Goal: Transaction & Acquisition: Purchase product/service

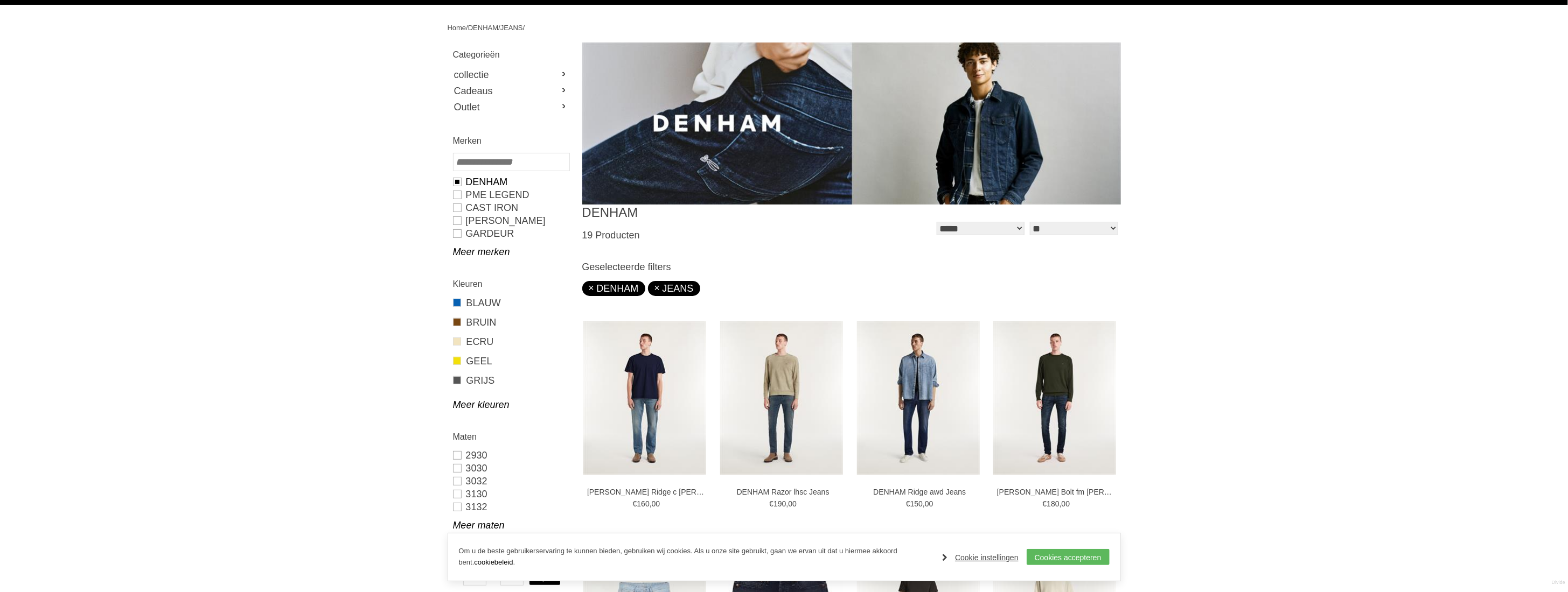
scroll to position [216, 0]
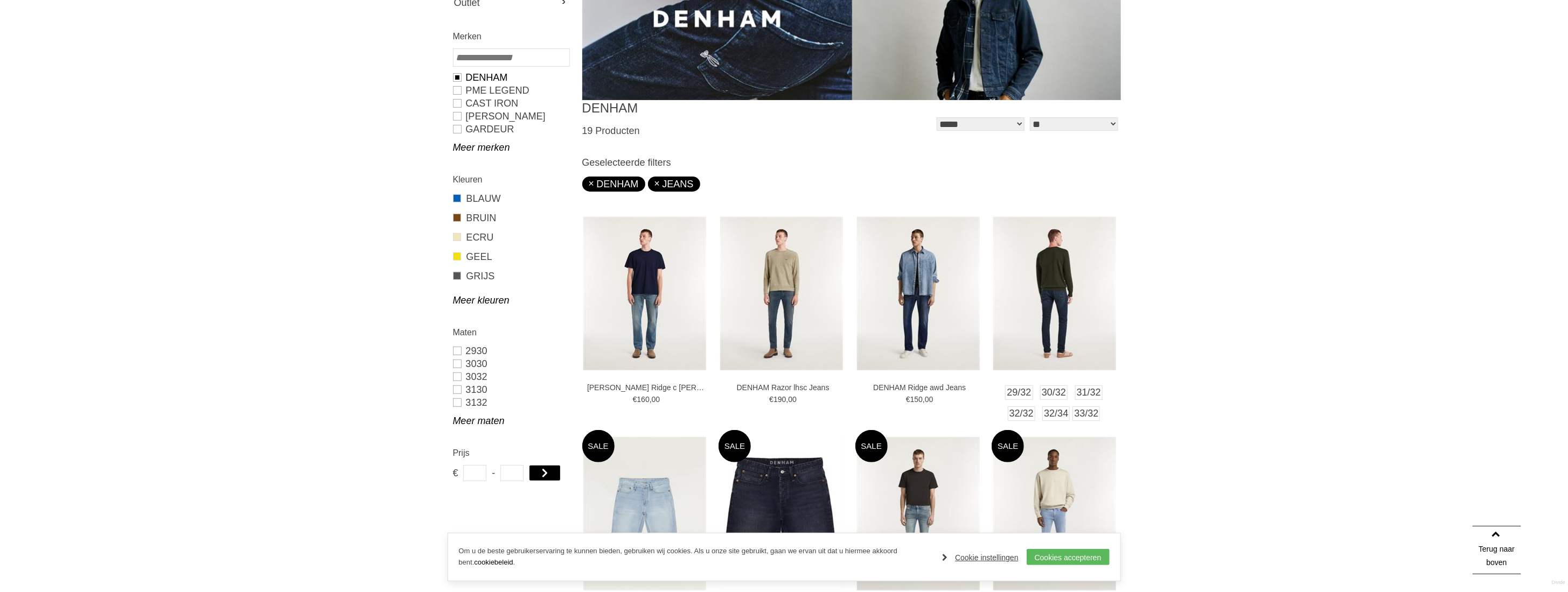
click at [1060, 322] on img at bounding box center [1054, 294] width 123 height 154
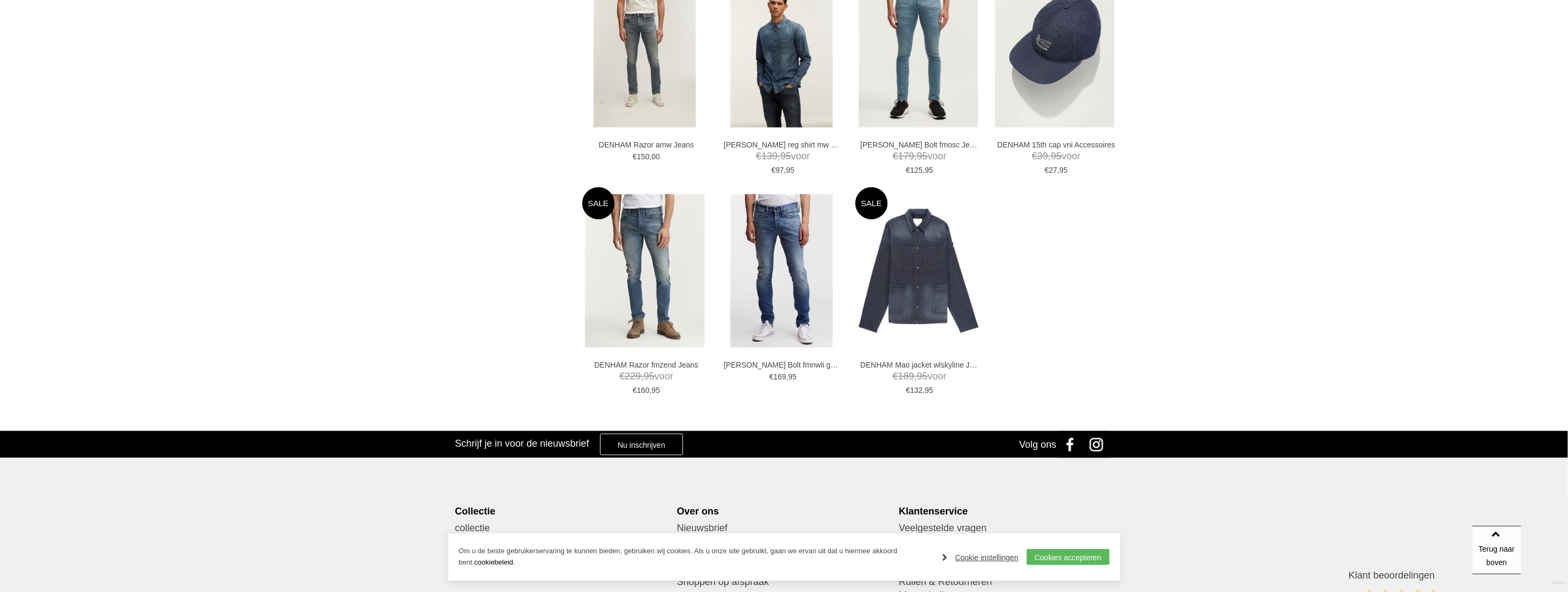
scroll to position [1128, 0]
